Goal: Transaction & Acquisition: Purchase product/service

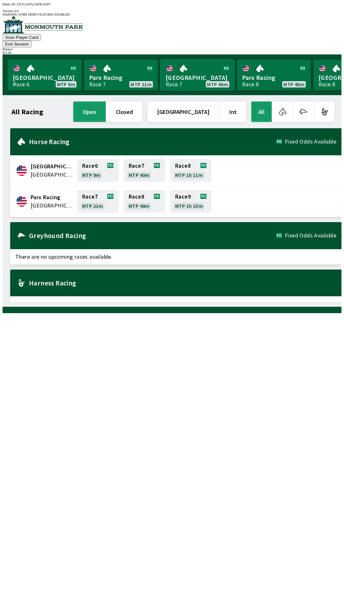
click at [191, 60] on link "[GEOGRAPHIC_DATA] Race 7 MTP 40m" at bounding box center [197, 75] width 74 height 31
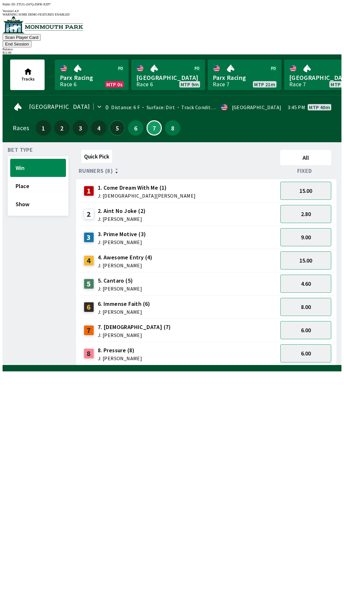
click at [116, 120] on button "5" at bounding box center [116, 127] width 15 height 15
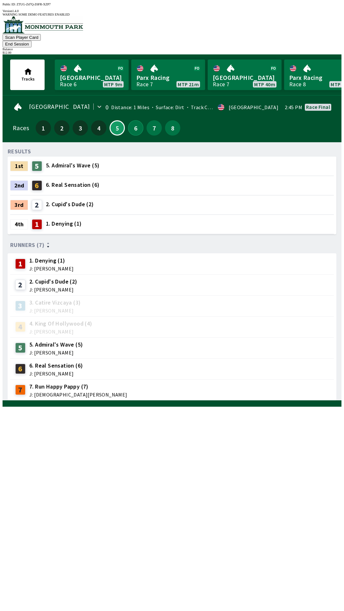
click at [136, 120] on button "6" at bounding box center [135, 127] width 15 height 15
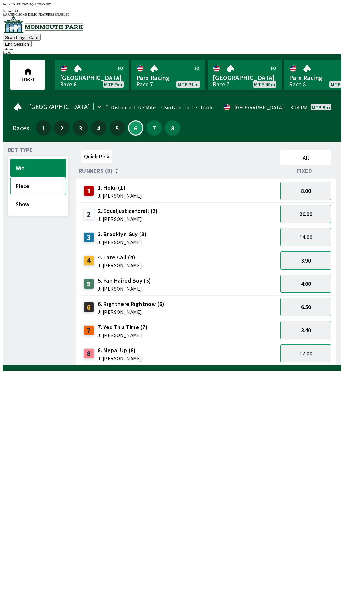
click at [22, 177] on button "Place" at bounding box center [38, 186] width 56 height 18
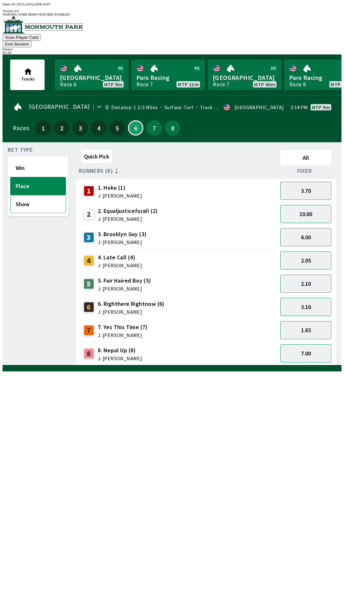
click at [20, 198] on button "Show" at bounding box center [38, 204] width 56 height 18
click at [23, 159] on button "Win" at bounding box center [38, 168] width 56 height 18
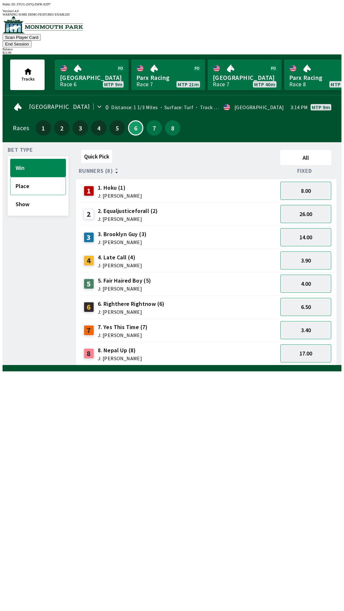
click at [22, 180] on button "Place" at bounding box center [38, 186] width 56 height 18
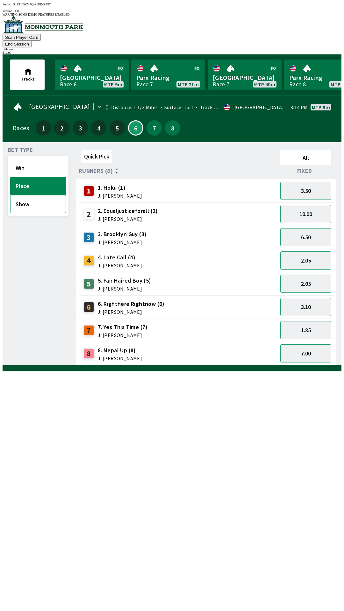
click at [25, 196] on button "Show" at bounding box center [38, 204] width 56 height 18
click at [298, 202] on div "4.60" at bounding box center [305, 213] width 56 height 23
click at [305, 182] on button "2.25" at bounding box center [305, 191] width 51 height 18
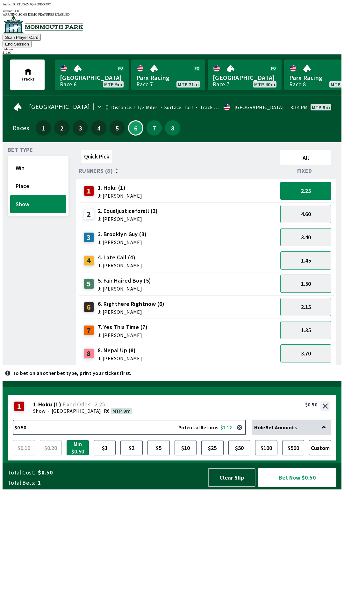
click at [298, 276] on button "1.50" at bounding box center [305, 284] width 51 height 18
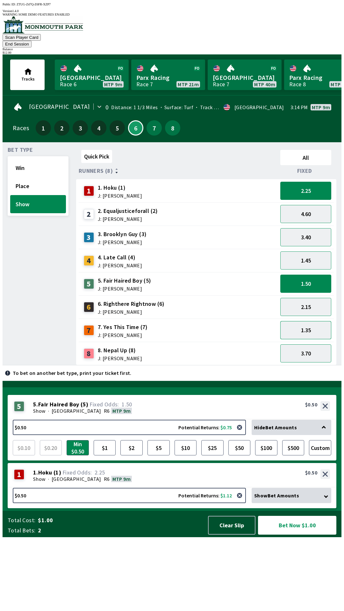
click at [305, 321] on button "1.35" at bounding box center [305, 330] width 51 height 18
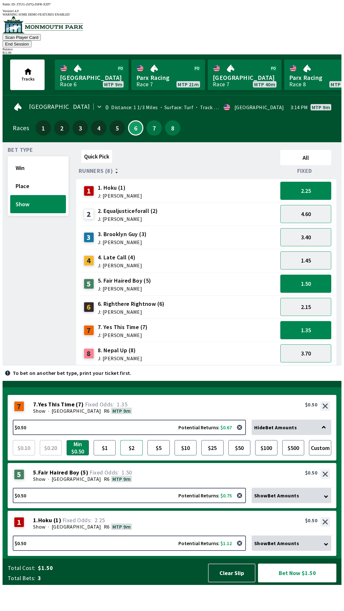
click at [133, 455] on button "$2" at bounding box center [131, 447] width 22 height 15
click at [47, 476] on span "Fair Haired Boy" at bounding box center [58, 472] width 41 height 6
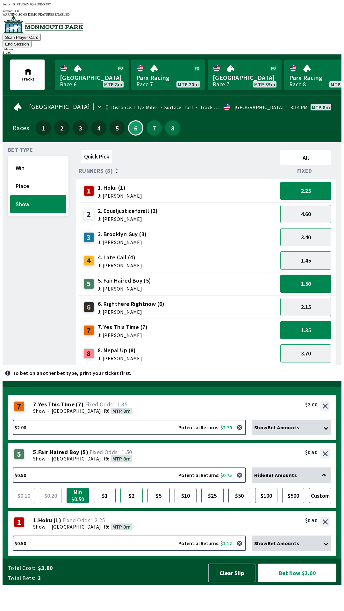
click at [128, 503] on button "$2" at bounding box center [131, 495] width 22 height 15
click at [139, 530] on div "Show · [STREET_ADDRESS]" at bounding box center [181, 526] width 297 height 6
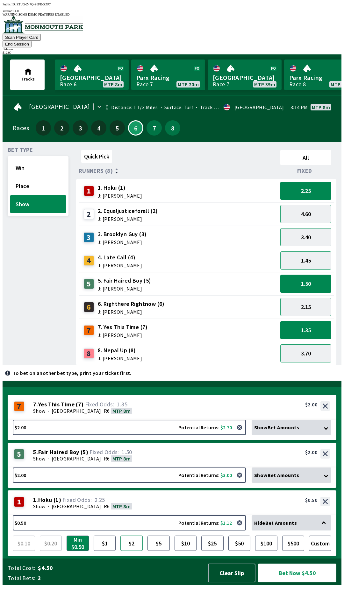
click at [132, 551] on button "$2" at bounding box center [131, 543] width 22 height 15
click at [305, 344] on button "3.70" at bounding box center [305, 353] width 51 height 18
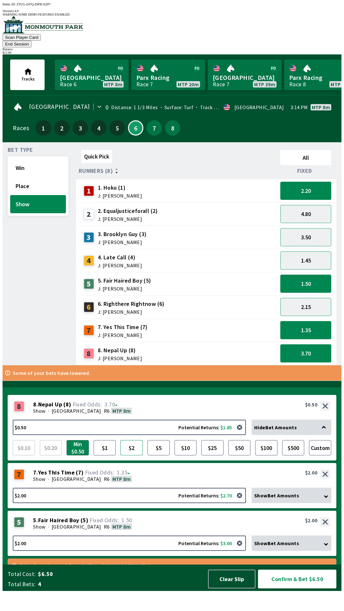
click at [132, 455] on button "$2" at bounding box center [131, 447] width 22 height 15
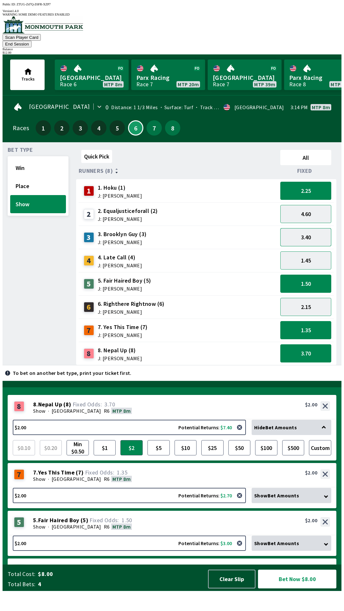
click at [292, 228] on button "3.40" at bounding box center [305, 237] width 51 height 18
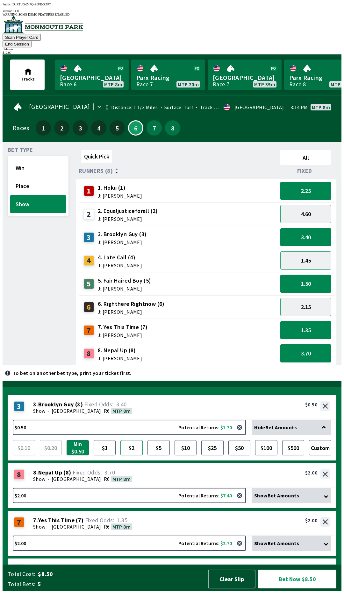
click at [131, 455] on button "$2" at bounding box center [131, 447] width 22 height 15
click at [310, 319] on div "1.35" at bounding box center [305, 330] width 56 height 23
click at [301, 298] on button "2.15" at bounding box center [305, 307] width 51 height 18
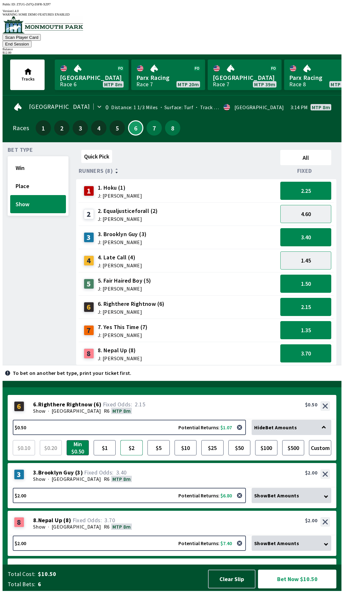
click at [133, 455] on button "$2" at bounding box center [131, 447] width 22 height 15
click at [288, 588] on button "Bet Now $12.00" at bounding box center [297, 579] width 78 height 19
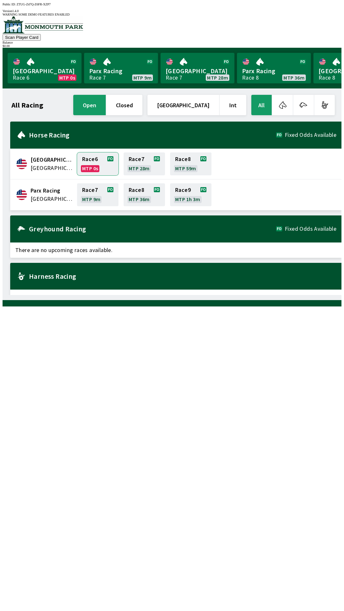
click at [93, 165] on link "Race 6 MTP 0s" at bounding box center [97, 163] width 41 height 23
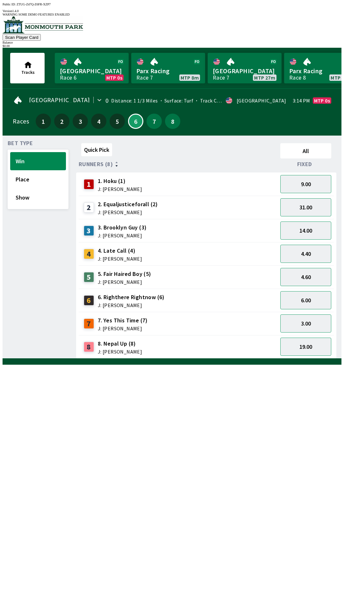
click at [120, 271] on div "5. Fair Haired Boy (5) J: [PERSON_NAME]" at bounding box center [124, 277] width 53 height 15
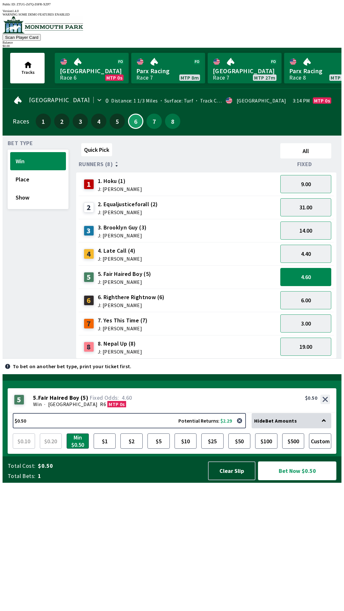
click at [306, 480] on button "Bet Now $0.50" at bounding box center [297, 470] width 78 height 19
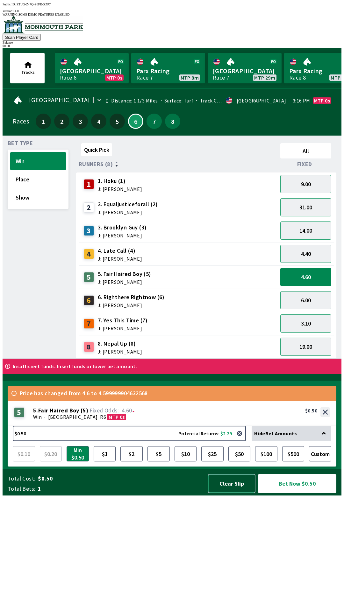
click at [238, 493] on button "Clear Slip" at bounding box center [231, 483] width 47 height 19
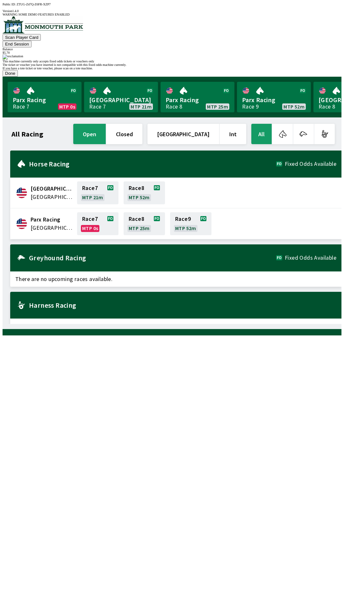
click at [18, 77] on button "Done" at bounding box center [10, 73] width 15 height 7
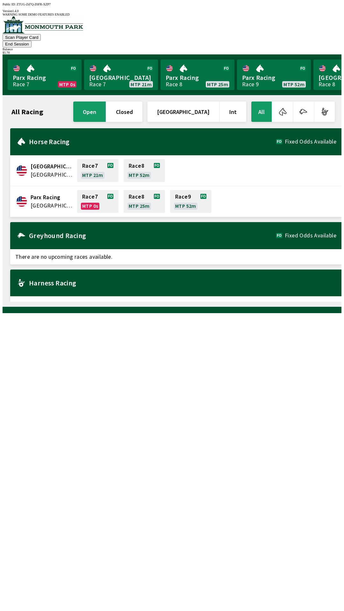
click at [219, 102] on button "[GEOGRAPHIC_DATA]" at bounding box center [183, 112] width 72 height 20
click at [124, 63] on link "[GEOGRAPHIC_DATA] Race 7 MTP 21m" at bounding box center [121, 75] width 74 height 31
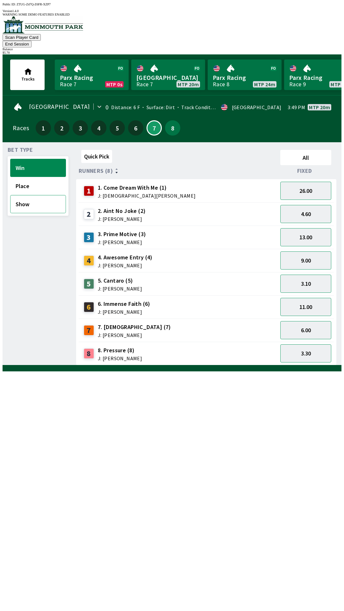
click at [25, 195] on button "Show" at bounding box center [38, 204] width 56 height 18
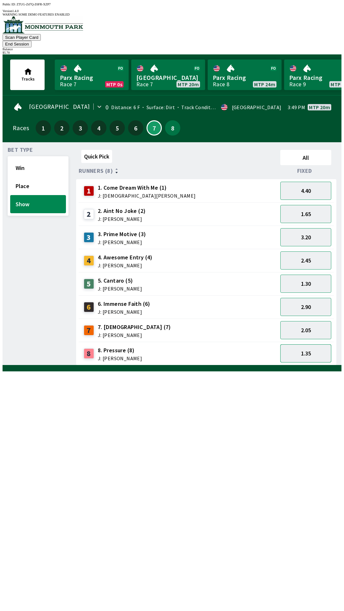
click at [312, 344] on button "1.35" at bounding box center [305, 353] width 51 height 18
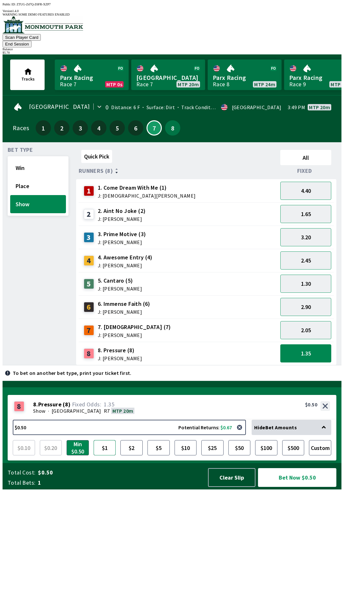
click at [102, 455] on button "$1" at bounding box center [105, 447] width 22 height 15
click at [305, 324] on button "2.05" at bounding box center [305, 330] width 51 height 18
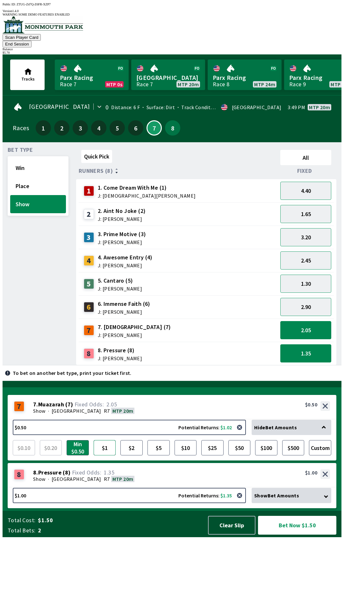
click at [104, 455] on button "$1" at bounding box center [105, 447] width 22 height 15
click at [310, 298] on button "2.90" at bounding box center [305, 307] width 51 height 18
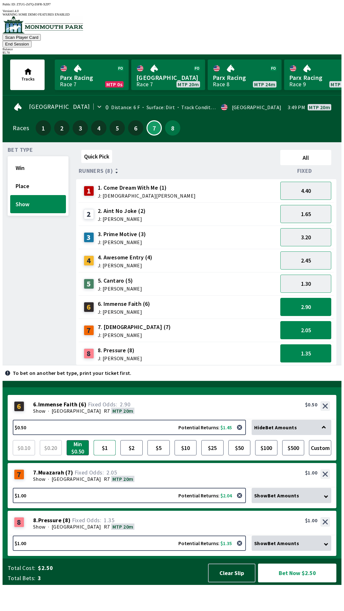
click at [103, 455] on button "$1" at bounding box center [105, 447] width 22 height 15
click at [317, 275] on button "1.30" at bounding box center [305, 284] width 51 height 18
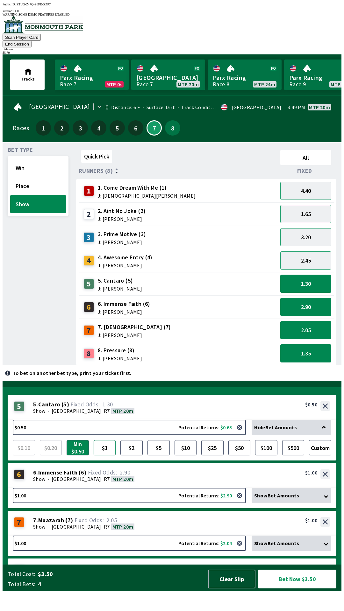
click at [104, 455] on button "$1" at bounding box center [105, 447] width 22 height 15
click at [132, 455] on button "$2" at bounding box center [131, 447] width 22 height 15
click at [155, 455] on button "$5" at bounding box center [158, 447] width 22 height 15
click at [135, 455] on button "$2" at bounding box center [131, 447] width 22 height 15
click at [306, 298] on button "2.90" at bounding box center [305, 307] width 51 height 18
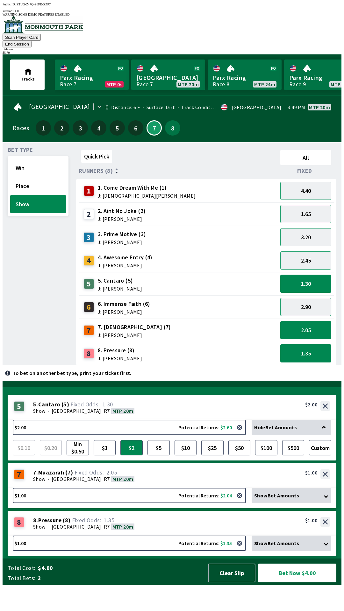
click at [308, 300] on button "2.90" at bounding box center [305, 307] width 51 height 18
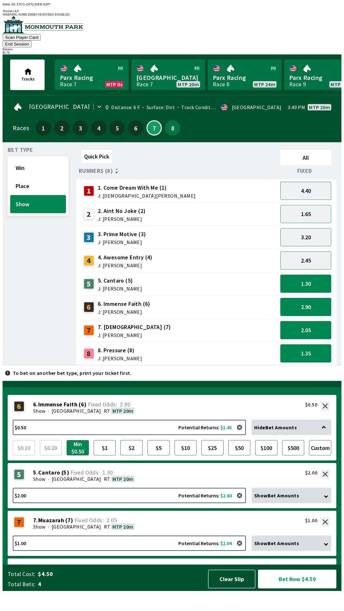
click at [129, 455] on button "$2" at bounding box center [131, 447] width 22 height 15
click at [109, 455] on button "$1" at bounding box center [105, 447] width 22 height 15
click at [301, 321] on button "2.05" at bounding box center [305, 330] width 51 height 18
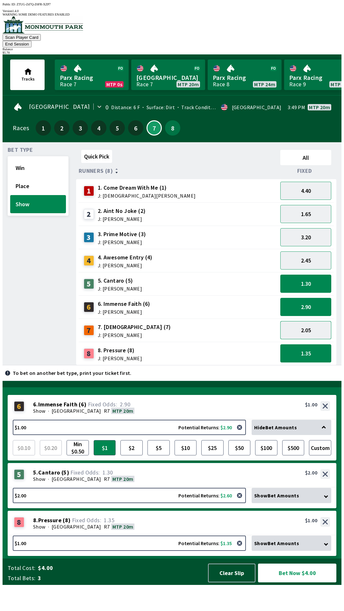
click at [307, 321] on button "2.05" at bounding box center [305, 330] width 51 height 18
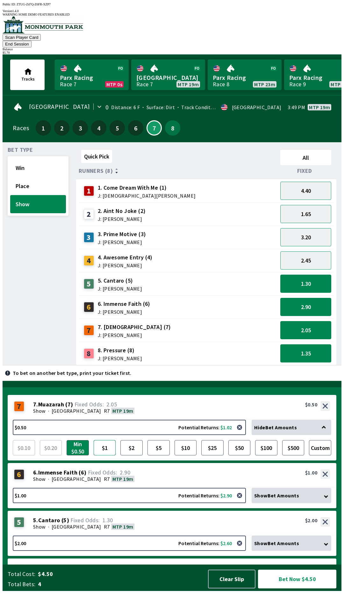
click at [101, 455] on button "$1" at bounding box center [105, 447] width 22 height 15
click at [130, 455] on button "$2" at bounding box center [131, 447] width 22 height 15
click at [103, 455] on button "$1" at bounding box center [105, 447] width 22 height 15
click at [305, 344] on button "1.35" at bounding box center [305, 353] width 51 height 18
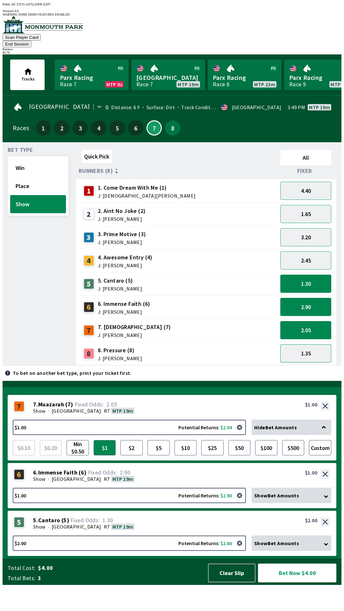
click at [312, 344] on button "1.35" at bounding box center [305, 353] width 51 height 18
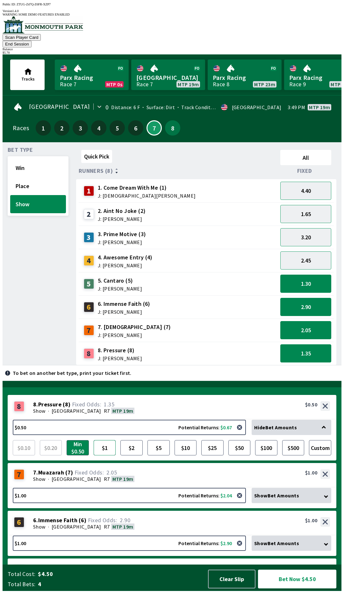
click at [108, 455] on button "$1" at bounding box center [105, 447] width 22 height 15
click at [135, 455] on button "$2" at bounding box center [131, 447] width 22 height 15
click at [102, 455] on button "$1" at bounding box center [105, 447] width 22 height 15
click at [302, 588] on button "Bet Now $5.00" at bounding box center [297, 579] width 78 height 19
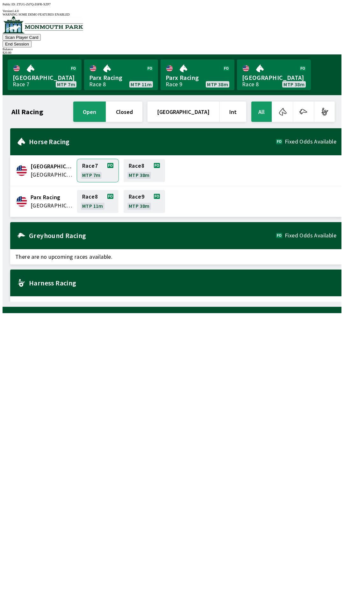
click at [95, 165] on link "Race 7 MTP 7m" at bounding box center [97, 170] width 41 height 23
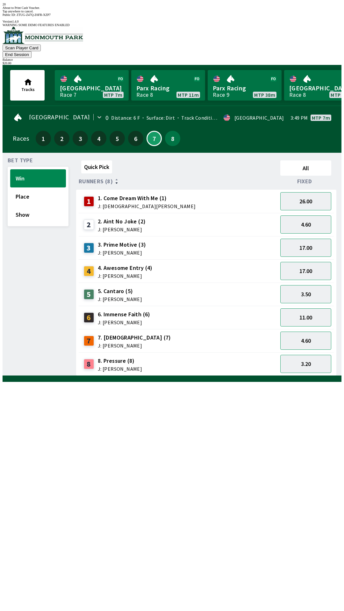
click at [207, 376] on div "Quick Pick All Runners (8) Fixed 1 1. Come Dream With Me (1) J: [DEMOGRAPHIC_DA…" at bounding box center [208, 267] width 265 height 218
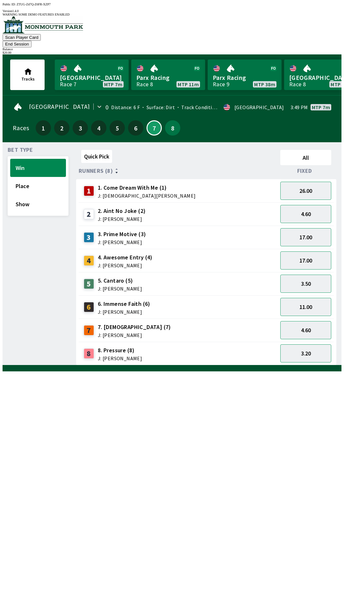
click at [210, 184] on div "1 1. Come Dream With Me (1) J: [DEMOGRAPHIC_DATA][PERSON_NAME]" at bounding box center [178, 191] width 194 height 16
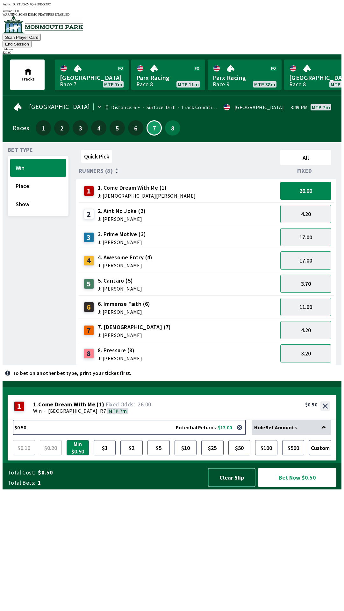
click at [228, 487] on button "Clear Slip" at bounding box center [231, 477] width 47 height 19
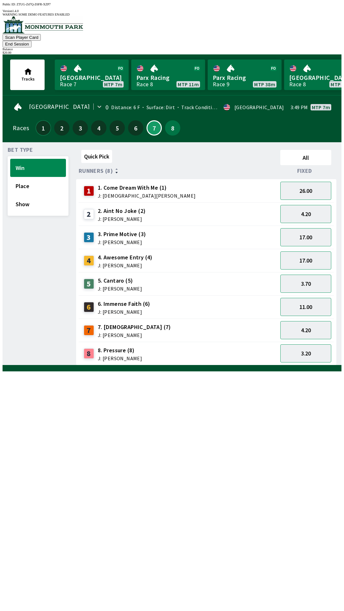
click at [39, 120] on button "1" at bounding box center [43, 127] width 15 height 15
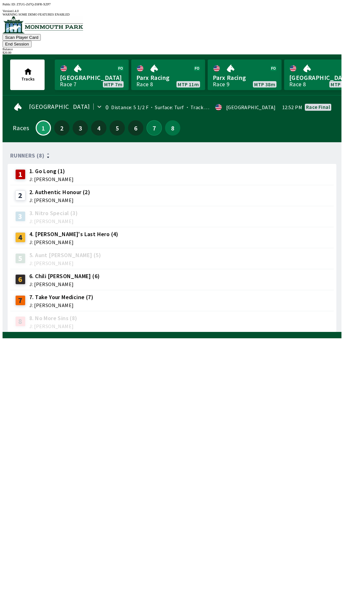
click at [151, 120] on button "7" at bounding box center [153, 127] width 15 height 15
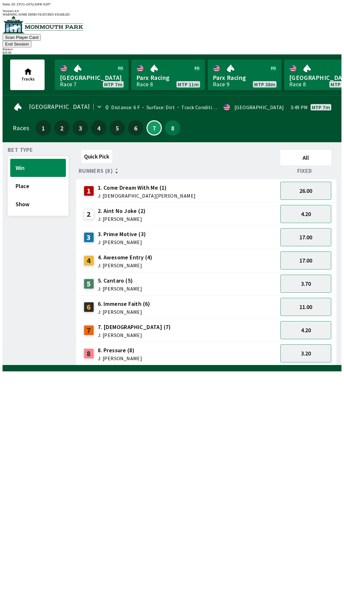
click at [38, 159] on button "Win" at bounding box center [38, 168] width 56 height 18
click at [51, 195] on button "Show" at bounding box center [38, 204] width 56 height 18
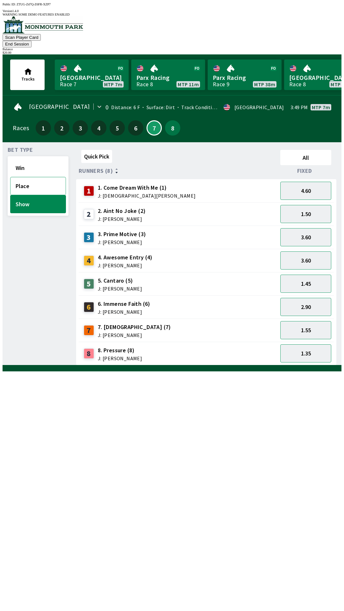
click at [45, 177] on button "Place" at bounding box center [38, 186] width 56 height 18
click at [45, 159] on button "Win" at bounding box center [38, 168] width 56 height 18
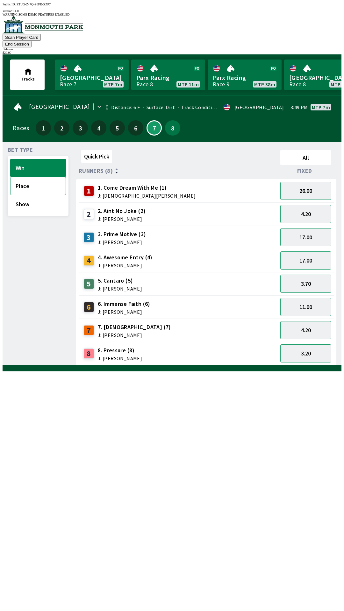
click at [44, 177] on button "Place" at bounding box center [38, 186] width 56 height 18
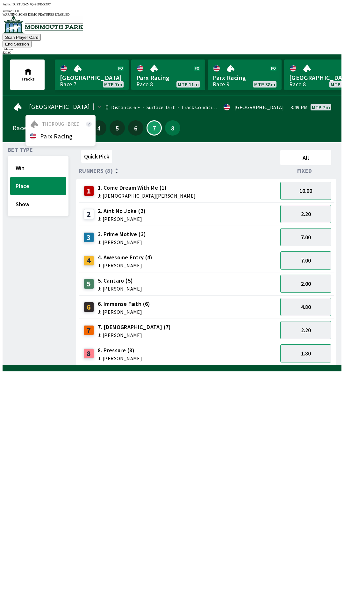
click at [205, 168] on div "Runners (8)" at bounding box center [178, 171] width 199 height 6
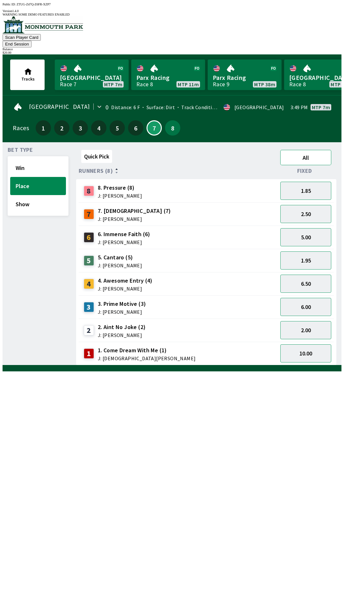
click at [302, 150] on button "All" at bounding box center [305, 157] width 51 height 15
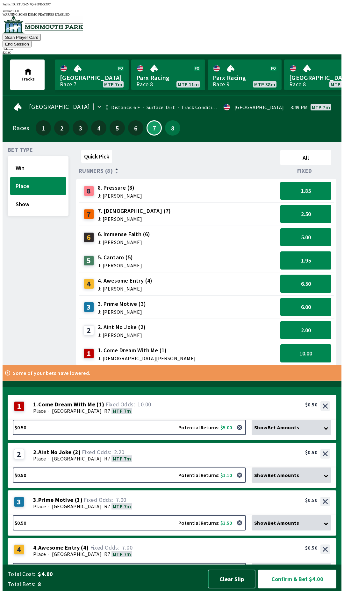
click at [241, 588] on button "Clear Slip" at bounding box center [231, 579] width 47 height 19
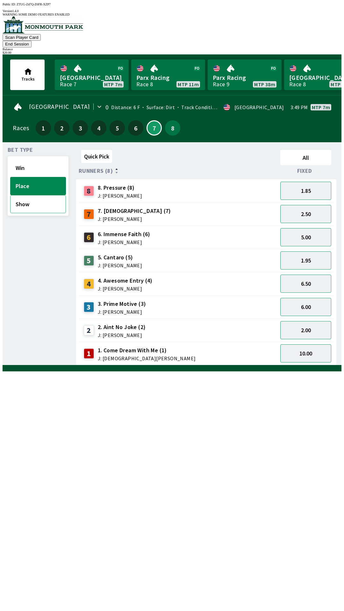
click at [38, 196] on button "Show" at bounding box center [38, 204] width 56 height 18
click at [25, 159] on button "Win" at bounding box center [38, 168] width 56 height 18
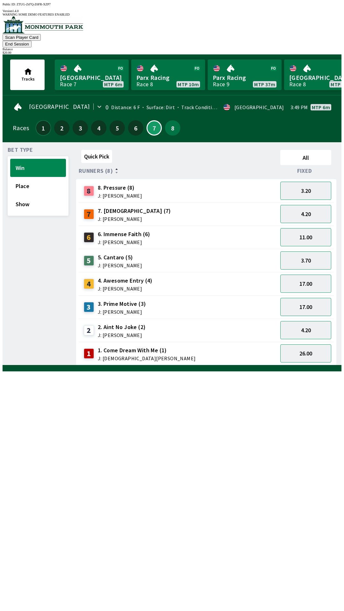
click at [39, 120] on button "1" at bounding box center [43, 127] width 15 height 15
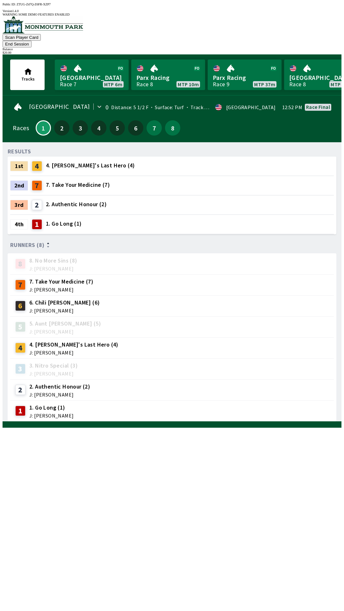
click at [32, 41] on button "End Session" at bounding box center [17, 44] width 29 height 7
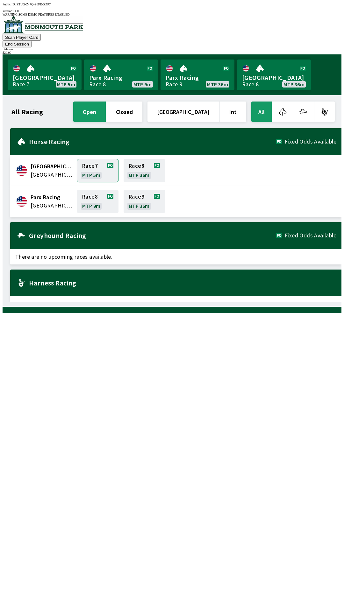
click at [91, 159] on link "Race 7 MTP 5m" at bounding box center [97, 170] width 41 height 23
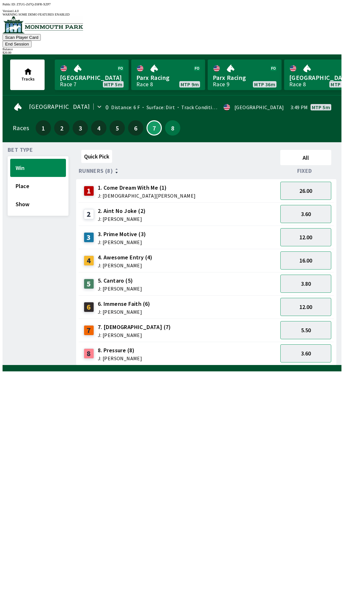
click at [202, 229] on div "3 3. Prime Motive (3) J: [PERSON_NAME]" at bounding box center [178, 237] width 194 height 16
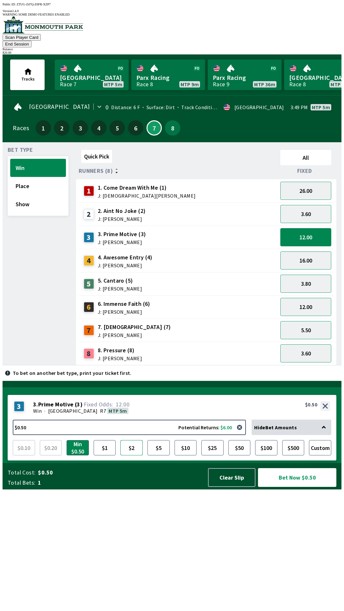
click at [133, 455] on button "$2" at bounding box center [131, 447] width 22 height 15
click at [160, 455] on button "$5" at bounding box center [158, 447] width 22 height 15
click at [190, 455] on button "$10" at bounding box center [185, 447] width 22 height 15
click at [156, 455] on button "$5" at bounding box center [158, 447] width 22 height 15
click at [305, 487] on button "Bet Now $5.00" at bounding box center [297, 477] width 78 height 19
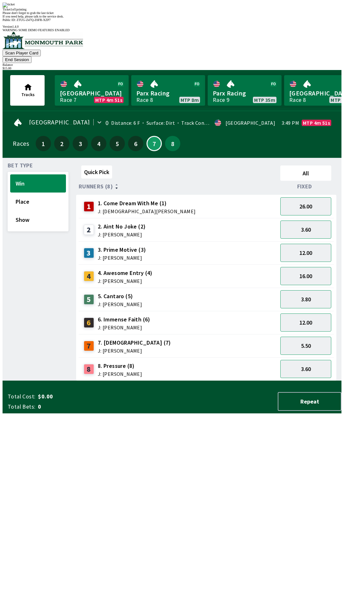
click at [198, 381] on div "Quick Pick All Runners (8) Fixed 1 1. Come Dream With Me (1) J: [DEMOGRAPHIC_DA…" at bounding box center [208, 272] width 265 height 218
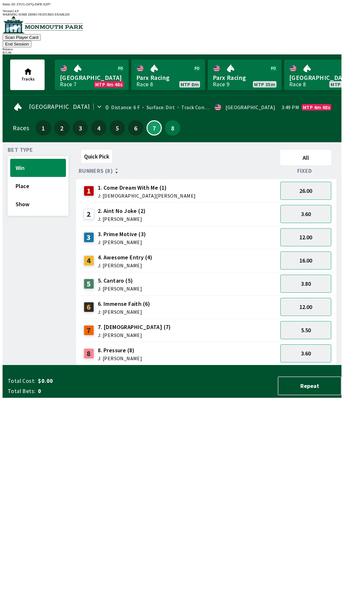
click at [32, 41] on button "End Session" at bounding box center [17, 44] width 29 height 7
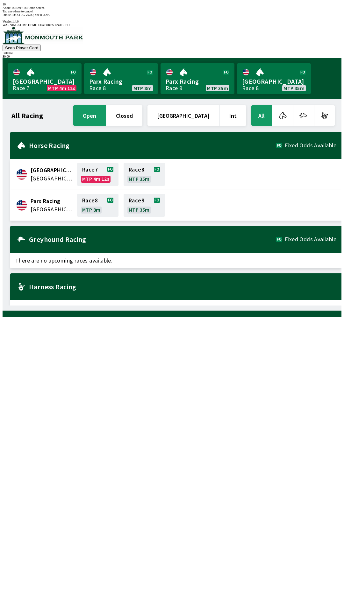
click at [256, 305] on div "All Racing open closed [GEOGRAPHIC_DATA] Int All [GEOGRAPHIC_DATA] [GEOGRAPHIC_…" at bounding box center [174, 204] width 333 height 201
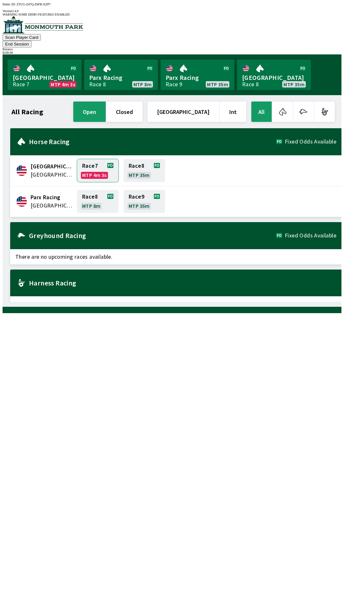
click at [92, 159] on link "Race 7 MTP 4m 3s" at bounding box center [97, 170] width 41 height 23
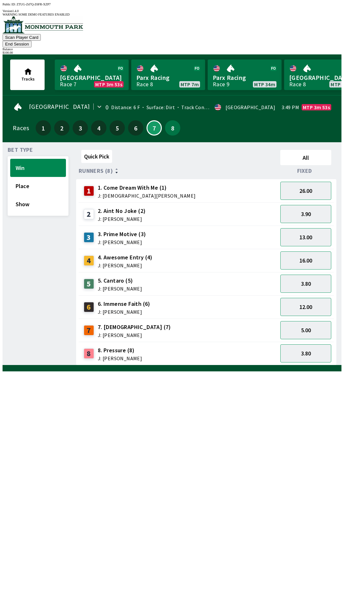
click at [32, 41] on button "End Session" at bounding box center [17, 44] width 29 height 7
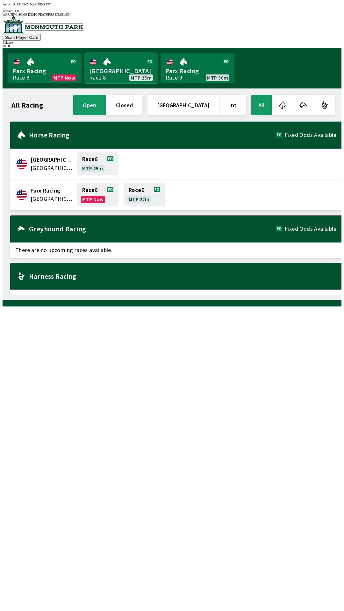
click at [111, 67] on link "[GEOGRAPHIC_DATA] Race 8 MTP 25m" at bounding box center [121, 68] width 74 height 31
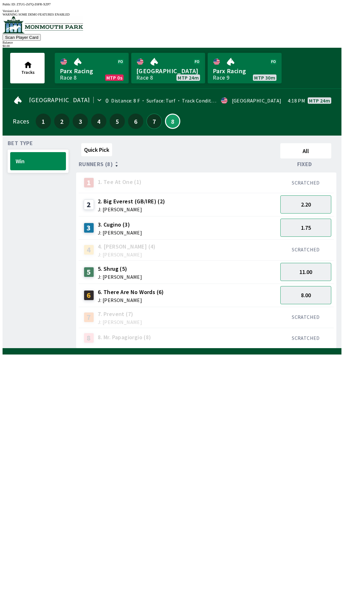
click at [156, 116] on button "7" at bounding box center [153, 121] width 15 height 15
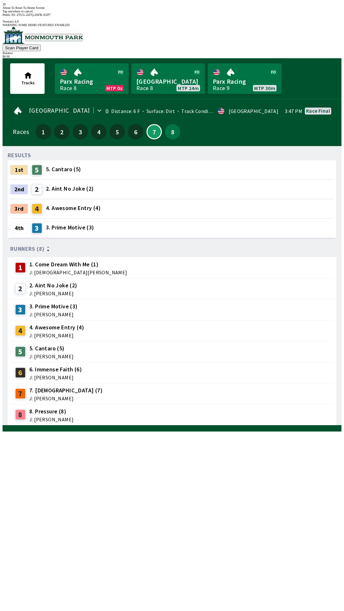
click at [155, 323] on div "4 4. Awesome Entry (4) J: [PERSON_NAME]" at bounding box center [172, 331] width 318 height 16
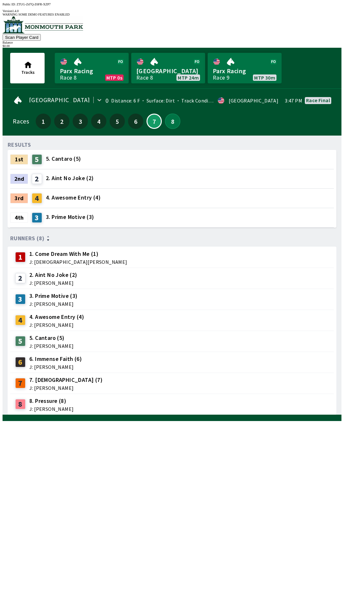
click at [167, 119] on button "8" at bounding box center [172, 121] width 15 height 15
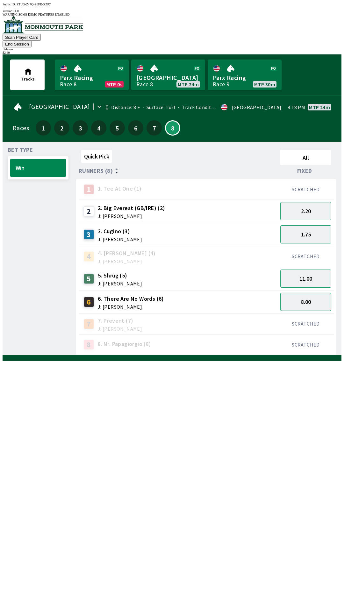
click at [318, 293] on button "8.00" at bounding box center [305, 302] width 51 height 18
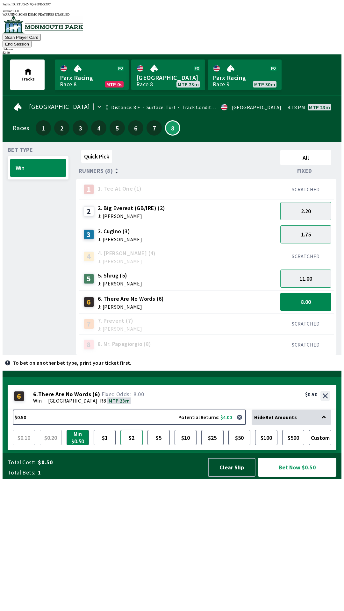
click at [133, 445] on button "$2" at bounding box center [131, 437] width 22 height 15
click at [159, 445] on button "$5" at bounding box center [158, 437] width 22 height 15
click at [132, 445] on button "$2" at bounding box center [131, 437] width 22 height 15
click at [313, 202] on button "2.20" at bounding box center [305, 211] width 51 height 18
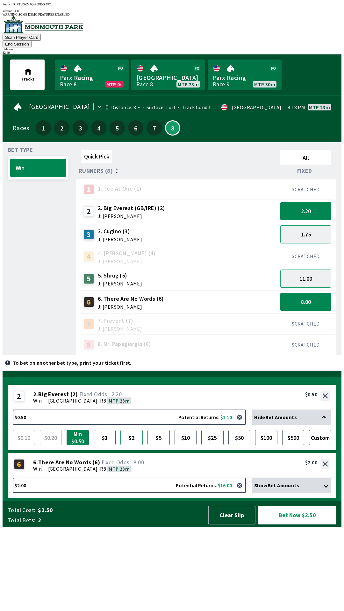
click at [129, 445] on button "$2" at bounding box center [131, 437] width 22 height 15
click at [317, 202] on button "2.20" at bounding box center [305, 211] width 51 height 18
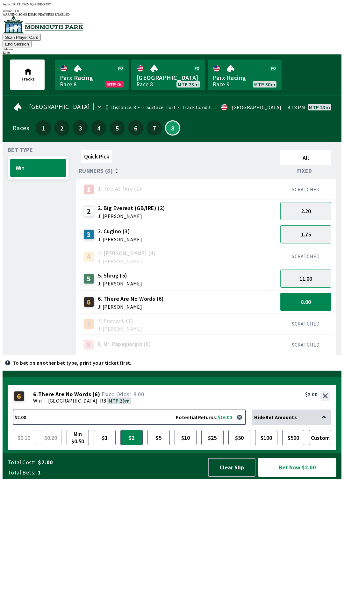
click at [312, 294] on button "8.00" at bounding box center [305, 302] width 51 height 18
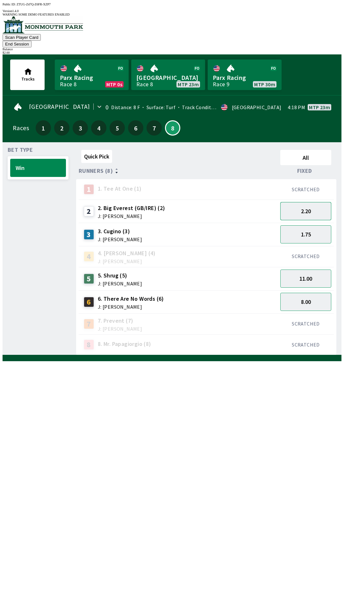
click at [313, 202] on button "2.20" at bounding box center [305, 211] width 51 height 18
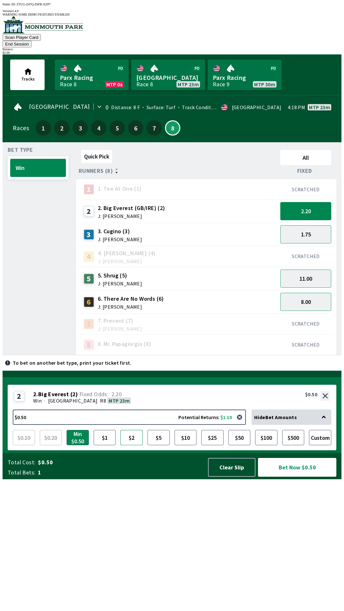
click at [135, 445] on button "$2" at bounding box center [131, 437] width 22 height 15
click at [157, 445] on button "$5" at bounding box center [158, 437] width 22 height 15
click at [133, 445] on button "$2" at bounding box center [131, 437] width 22 height 15
click at [316, 203] on button "2.20" at bounding box center [305, 211] width 51 height 18
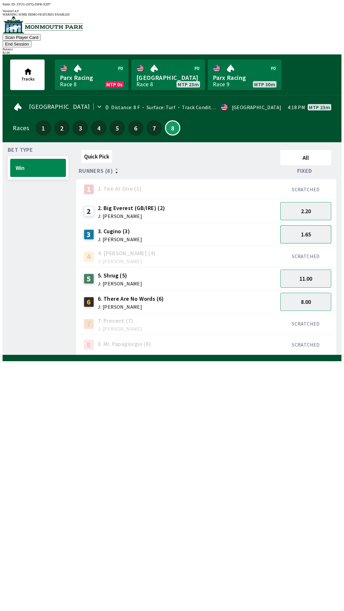
click at [320, 225] on button "1.65" at bounding box center [305, 234] width 51 height 18
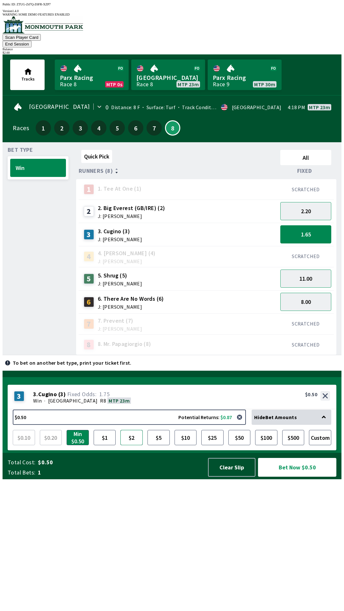
click at [131, 445] on button "$2" at bounding box center [131, 437] width 22 height 15
click at [311, 225] on button "1.65" at bounding box center [305, 234] width 51 height 18
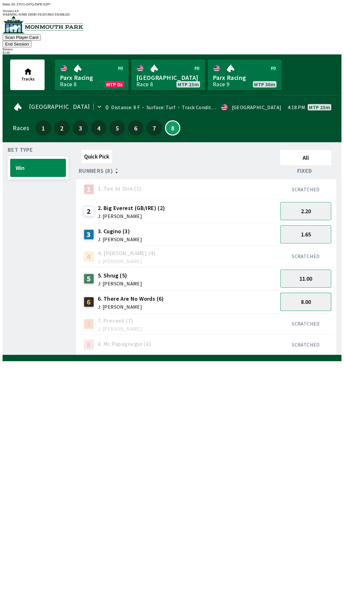
click at [311, 293] on button "8.00" at bounding box center [305, 302] width 51 height 18
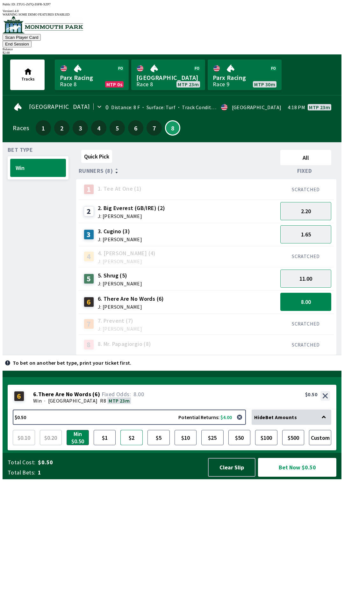
click at [130, 445] on button "$2" at bounding box center [131, 437] width 22 height 15
click at [290, 477] on button "Bet Now $2.00" at bounding box center [297, 467] width 78 height 19
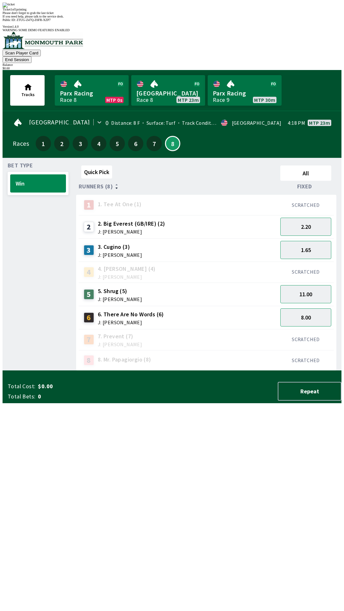
click at [122, 371] on div "Quick Pick All Runners (8) Fixed 1 1. Tee At One (1) SCRATCHED 2 2. Big Everest…" at bounding box center [208, 267] width 265 height 208
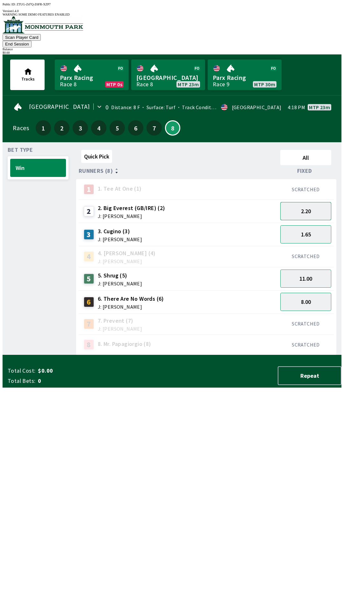
click at [324, 202] on button "2.20" at bounding box center [305, 211] width 51 height 18
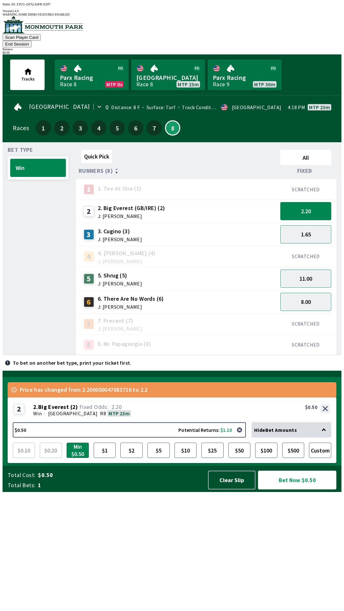
click at [296, 489] on button "Bet Now $0.50" at bounding box center [297, 480] width 78 height 19
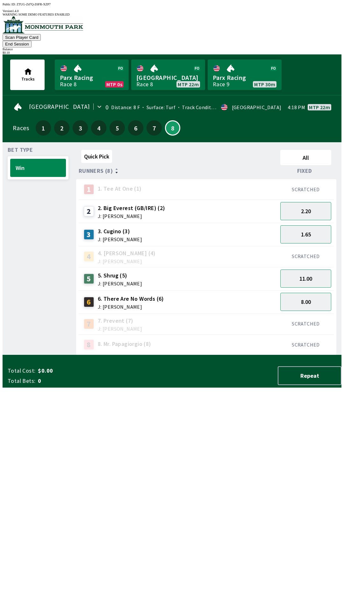
click at [88, 355] on div "Quick Pick All Runners (8) Fixed 1 1. Tee At One (1) SCRATCHED 2 2. Big Everest…" at bounding box center [208, 251] width 265 height 208
click at [303, 203] on button "2.20" at bounding box center [305, 211] width 51 height 18
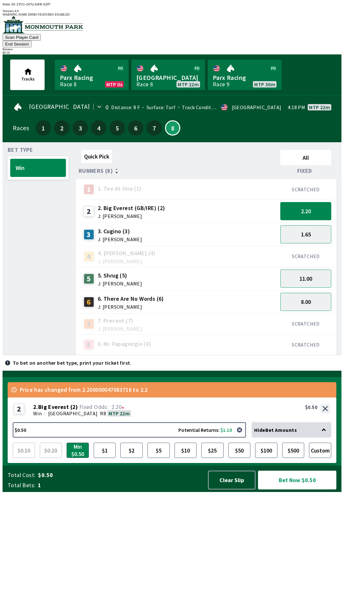
click at [19, 458] on div "$0.10 $0.20 Min $0.50 $1 $2 $5 $10 $25 $50 $100 $500 Custom" at bounding box center [172, 448] width 318 height 20
click at [233, 489] on button "Clear Slip" at bounding box center [231, 480] width 47 height 19
